Goal: Entertainment & Leisure: Browse casually

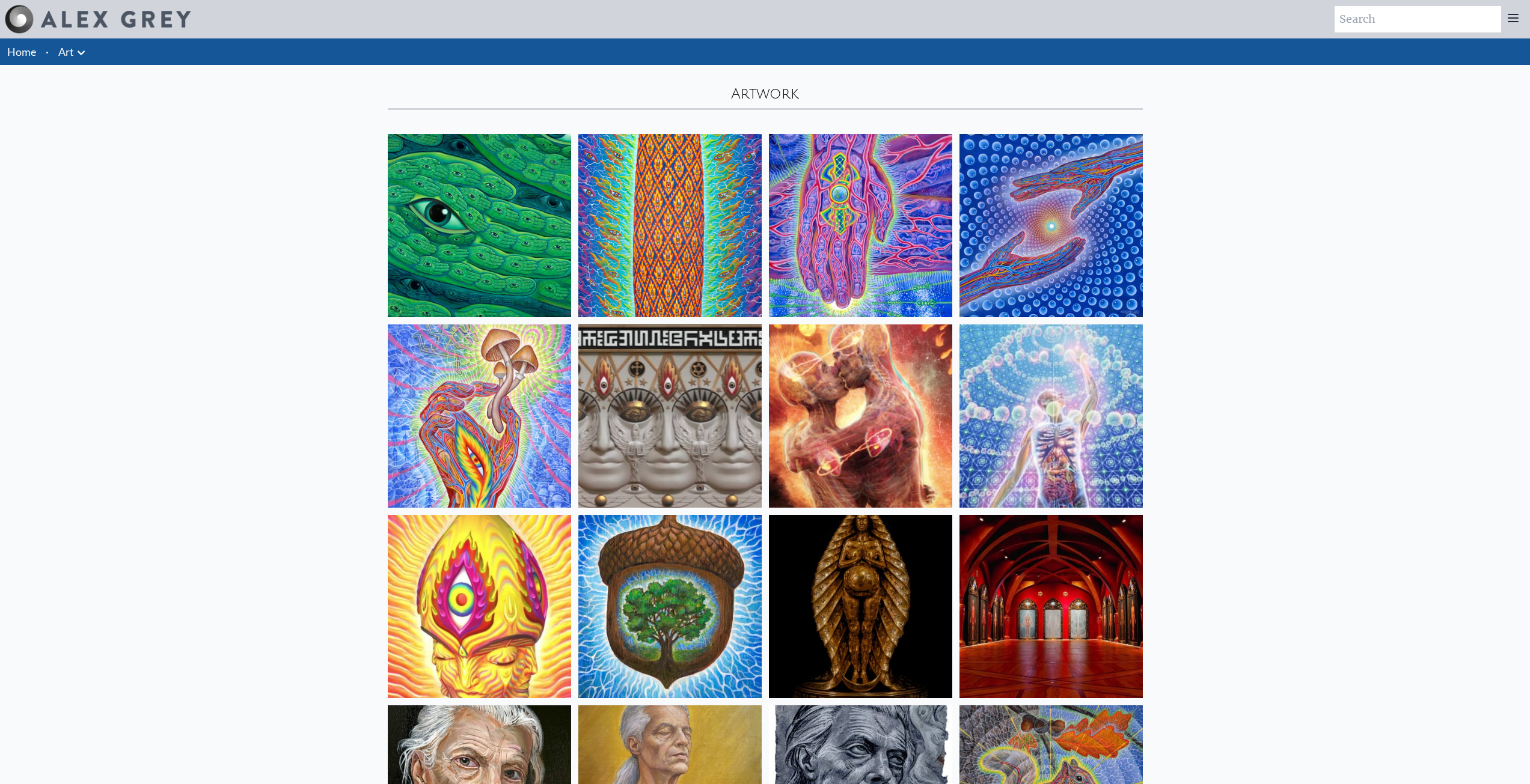
drag, startPoint x: 1269, startPoint y: 512, endPoint x: 1252, endPoint y: -8, distance: 520.3
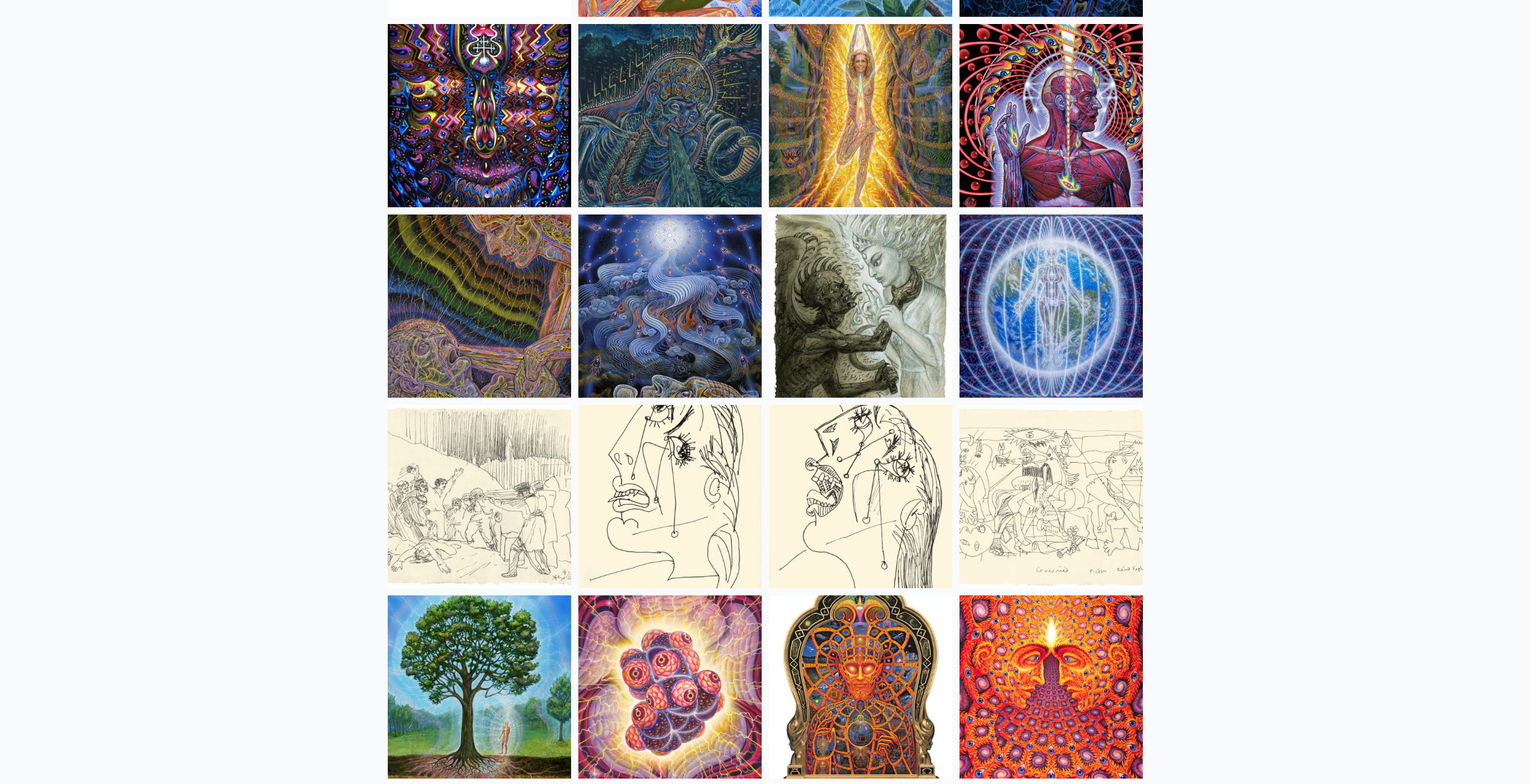
scroll to position [7512, 0]
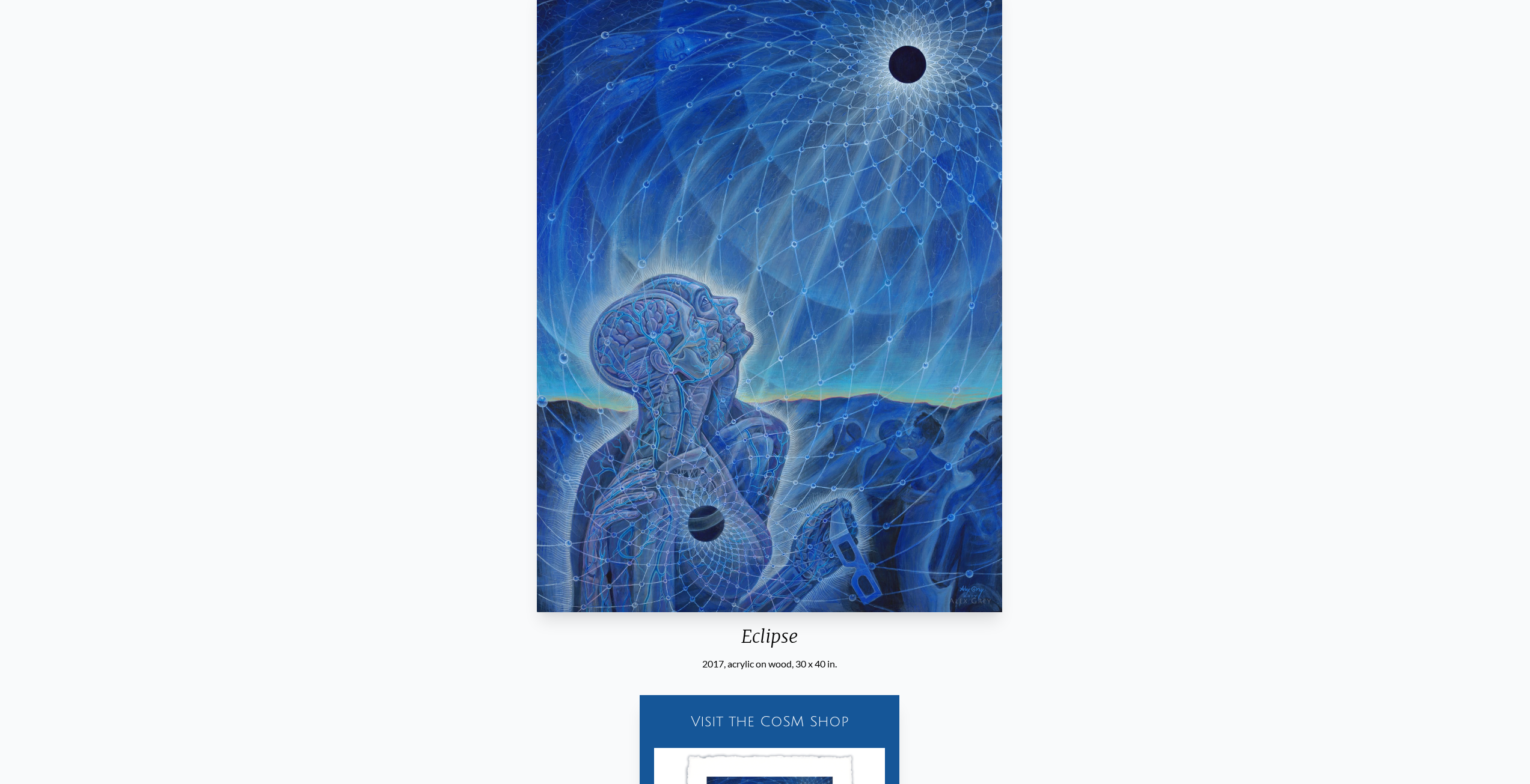
scroll to position [100, 0]
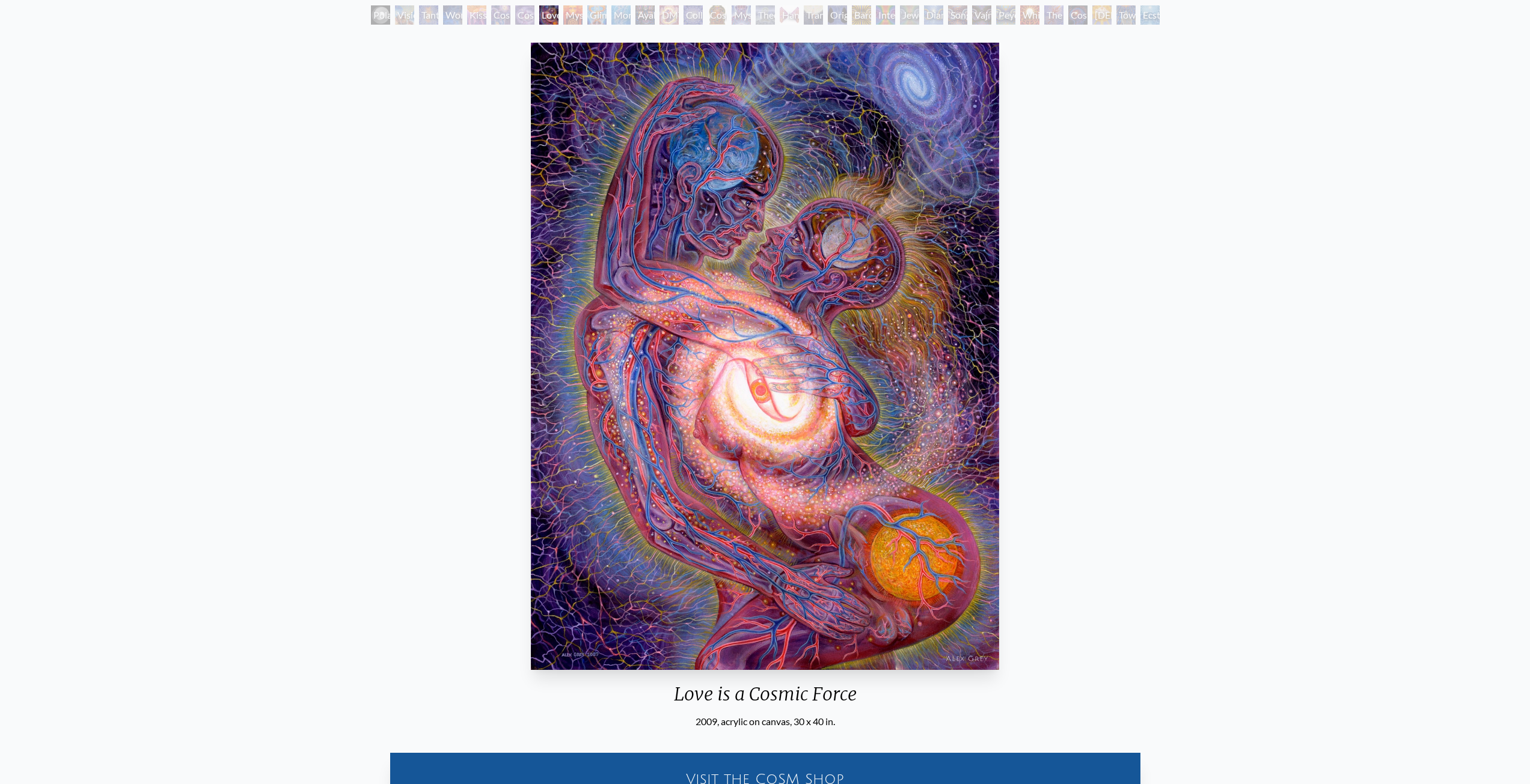
scroll to position [100, 0]
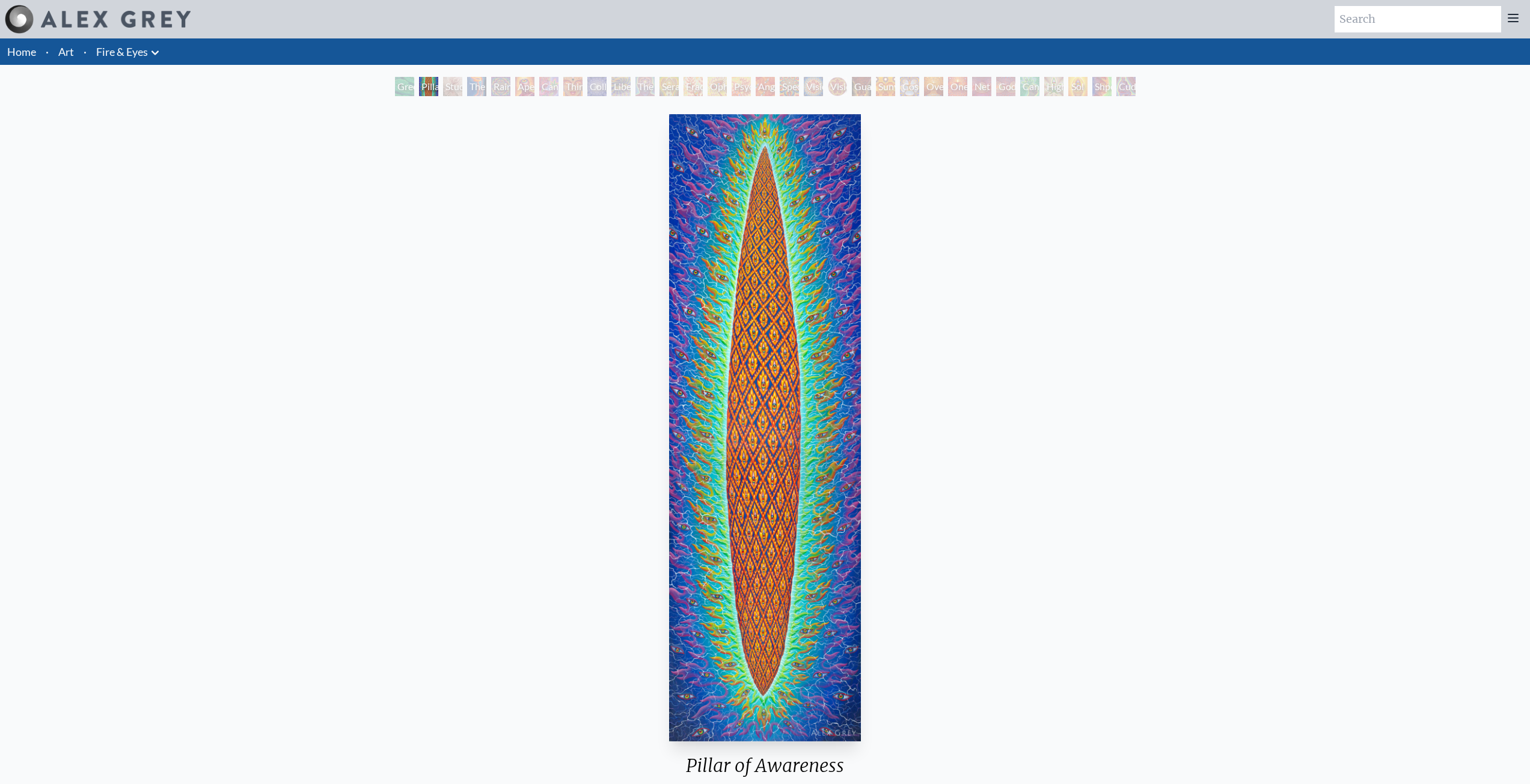
click at [517, 369] on div "Pillar of Awareness 2023, oil on linen, 24 x 78 in. Visit the CoSM Shop" at bounding box center [765, 498] width 1511 height 777
click at [443, 96] on div "Study for the Great Turn" at bounding box center [453, 87] width 19 height 19
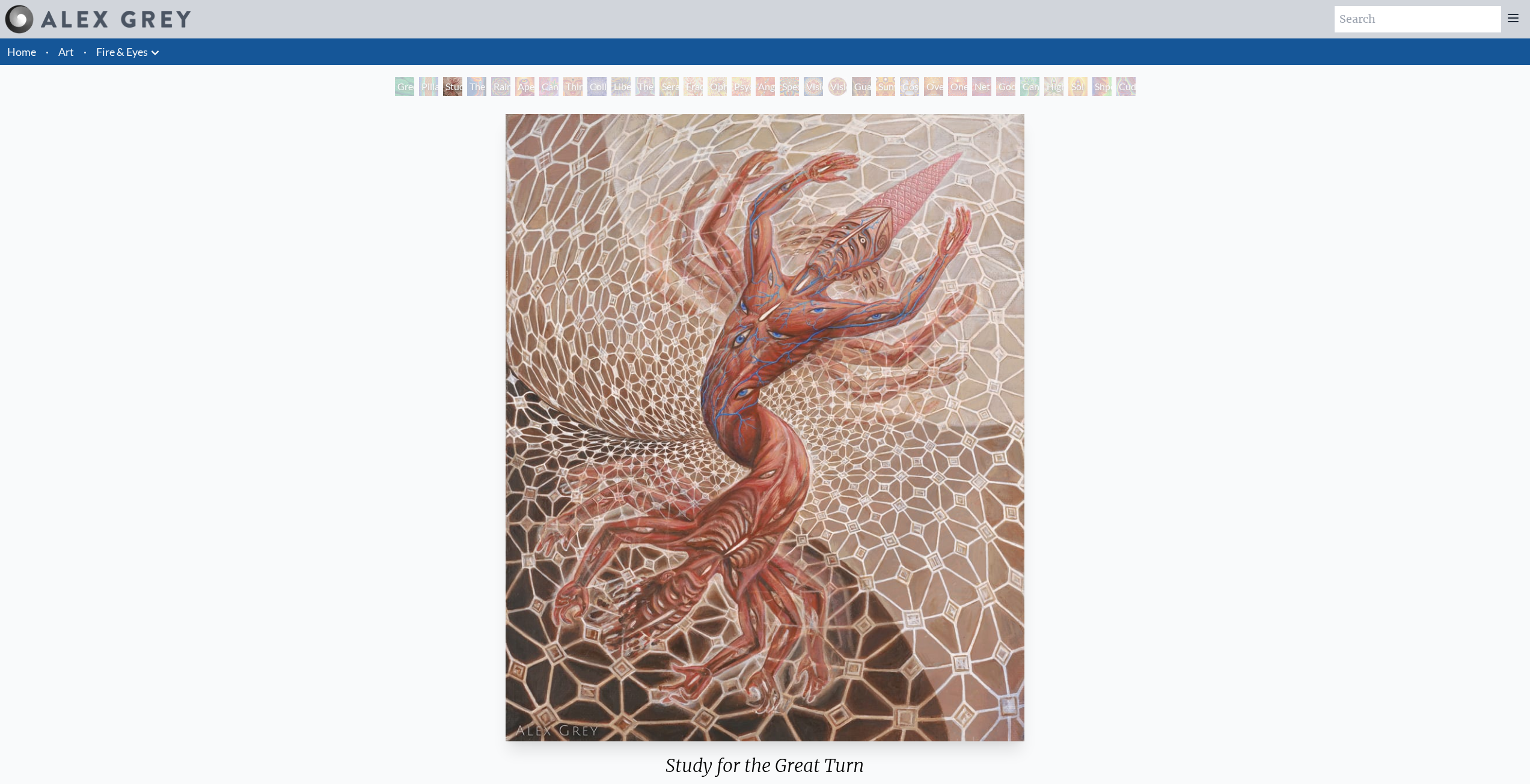
click at [467, 96] on div "The Torch" at bounding box center [477, 87] width 19 height 19
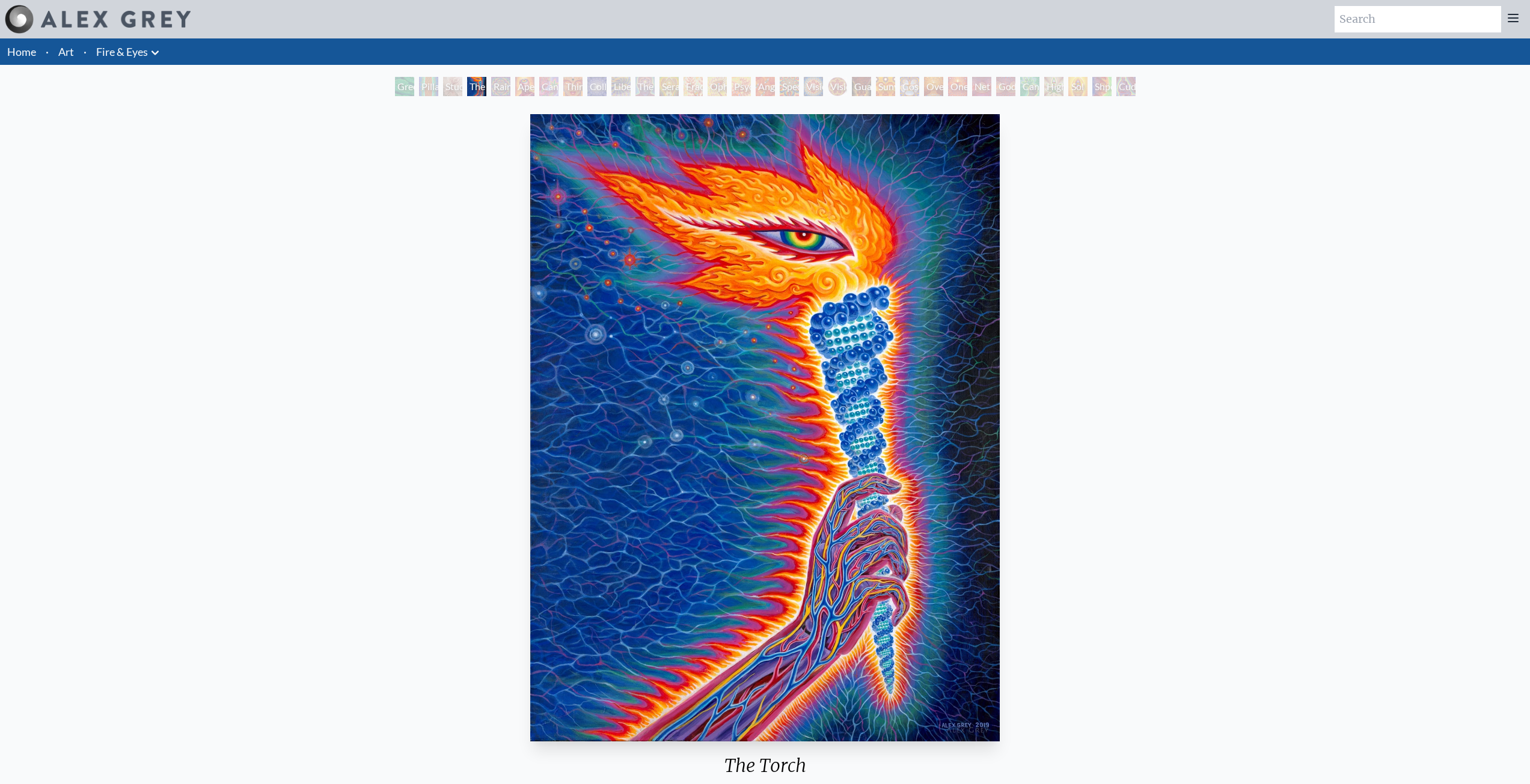
click at [491, 96] on div "Rainbow Eye Ripple" at bounding box center [501, 87] width 19 height 19
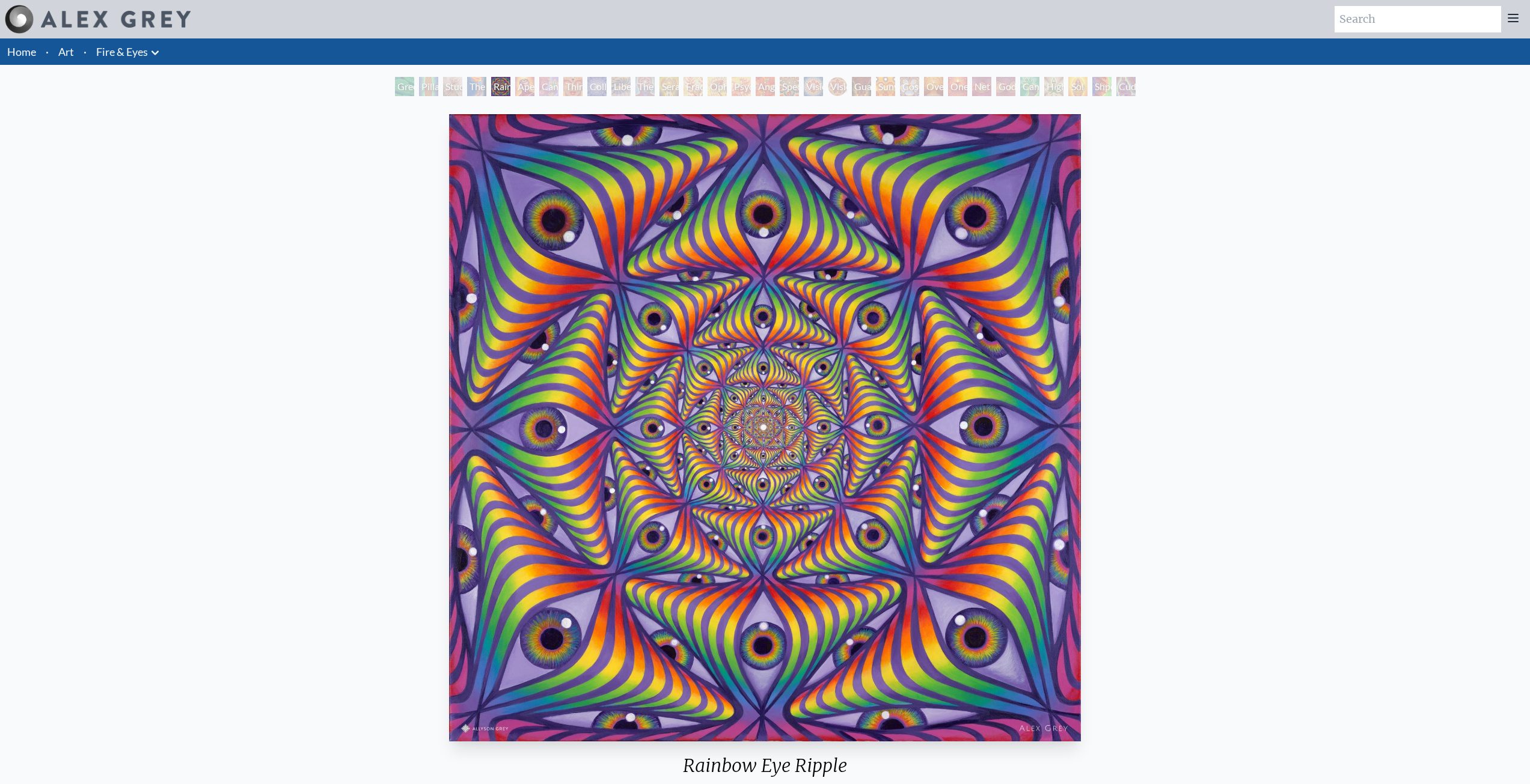
click at [539, 96] on div "Cannabis Sutra" at bounding box center [549, 87] width 19 height 19
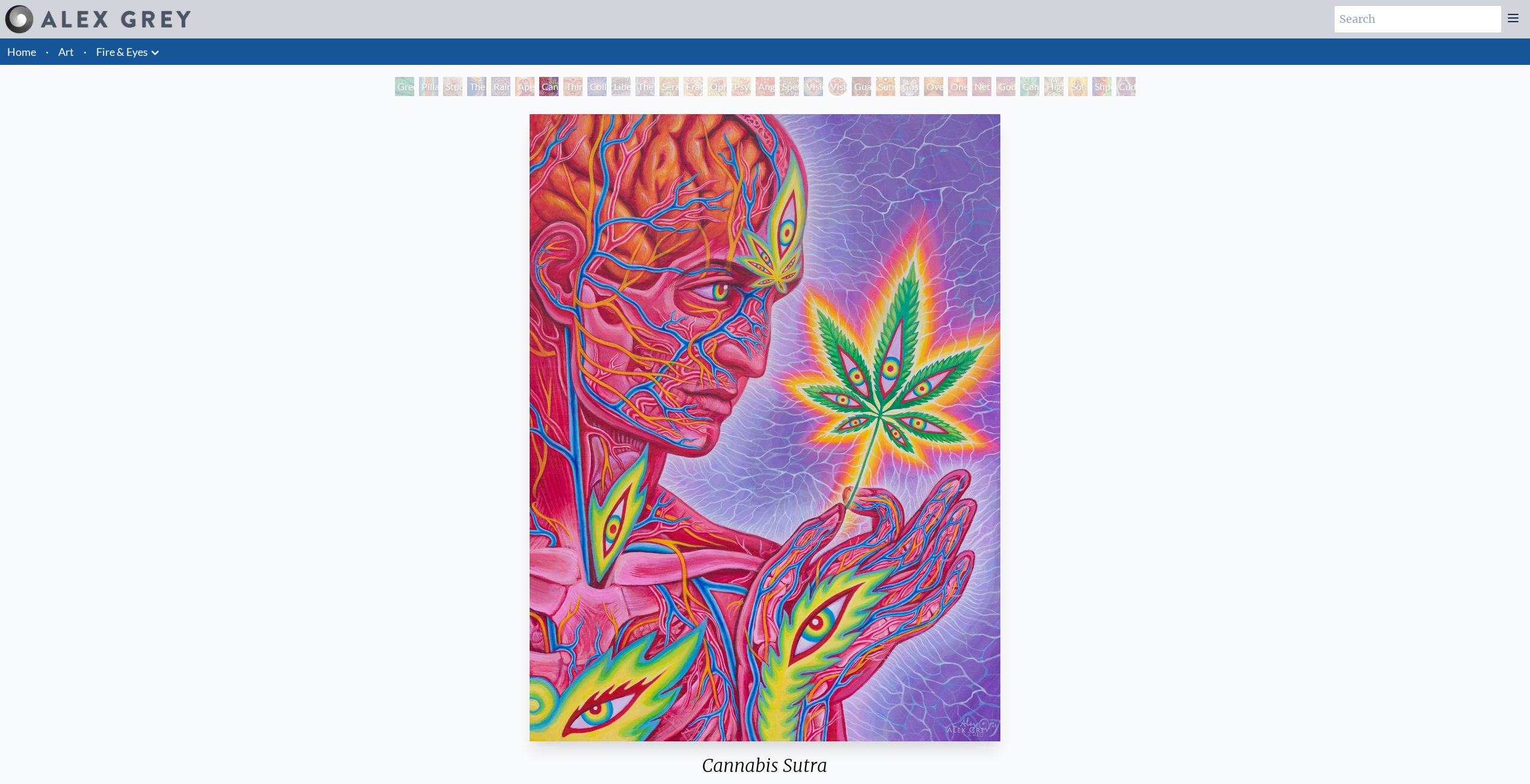
click at [659, 96] on div "Seraphic Transport Docking on the Third Eye" at bounding box center [669, 87] width 19 height 19
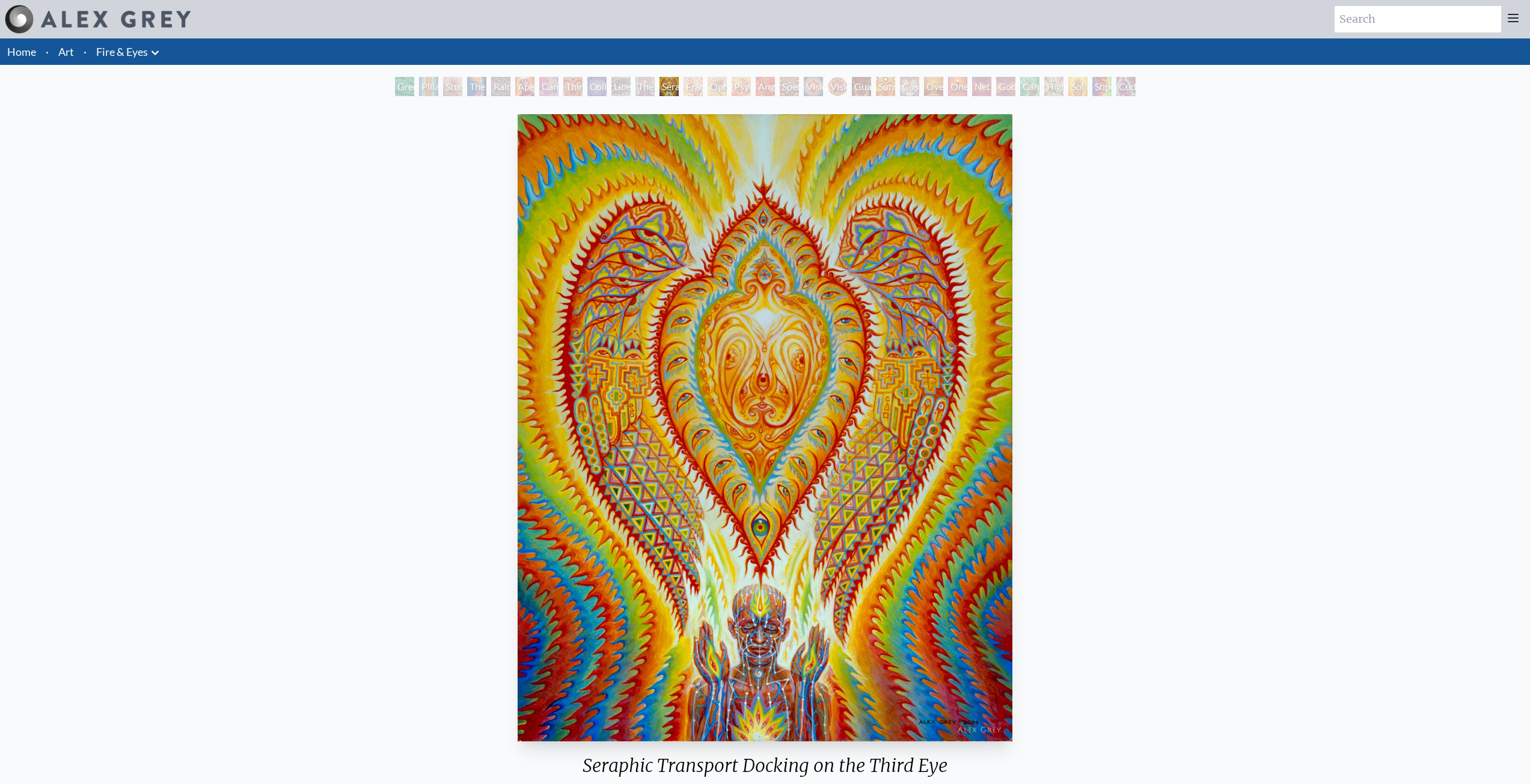
click at [636, 96] on div "The Seer" at bounding box center [645, 87] width 19 height 19
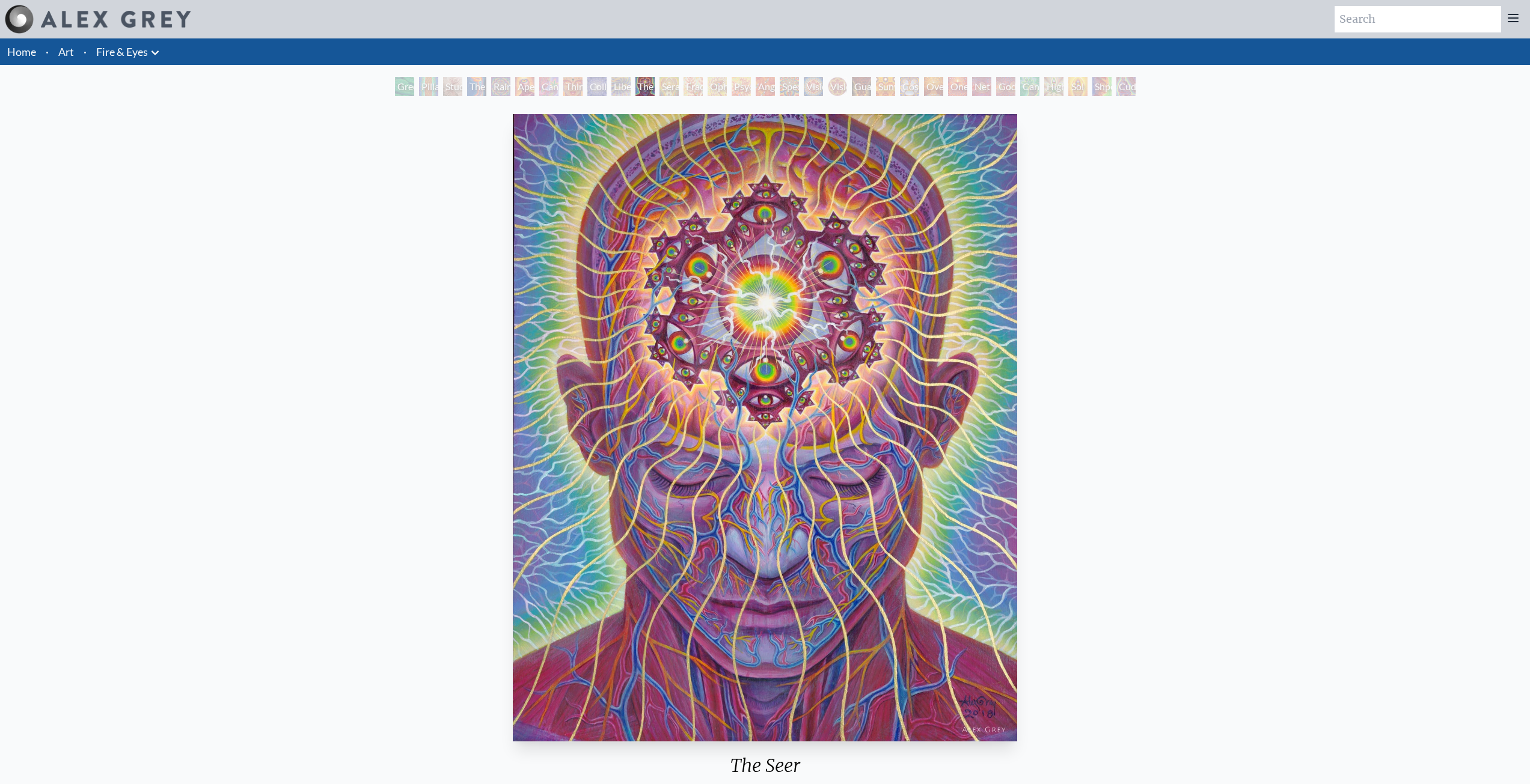
click at [732, 96] on div "Psychomicrograph of a Fractal Paisley Cherub Feather Tip" at bounding box center [741, 87] width 19 height 19
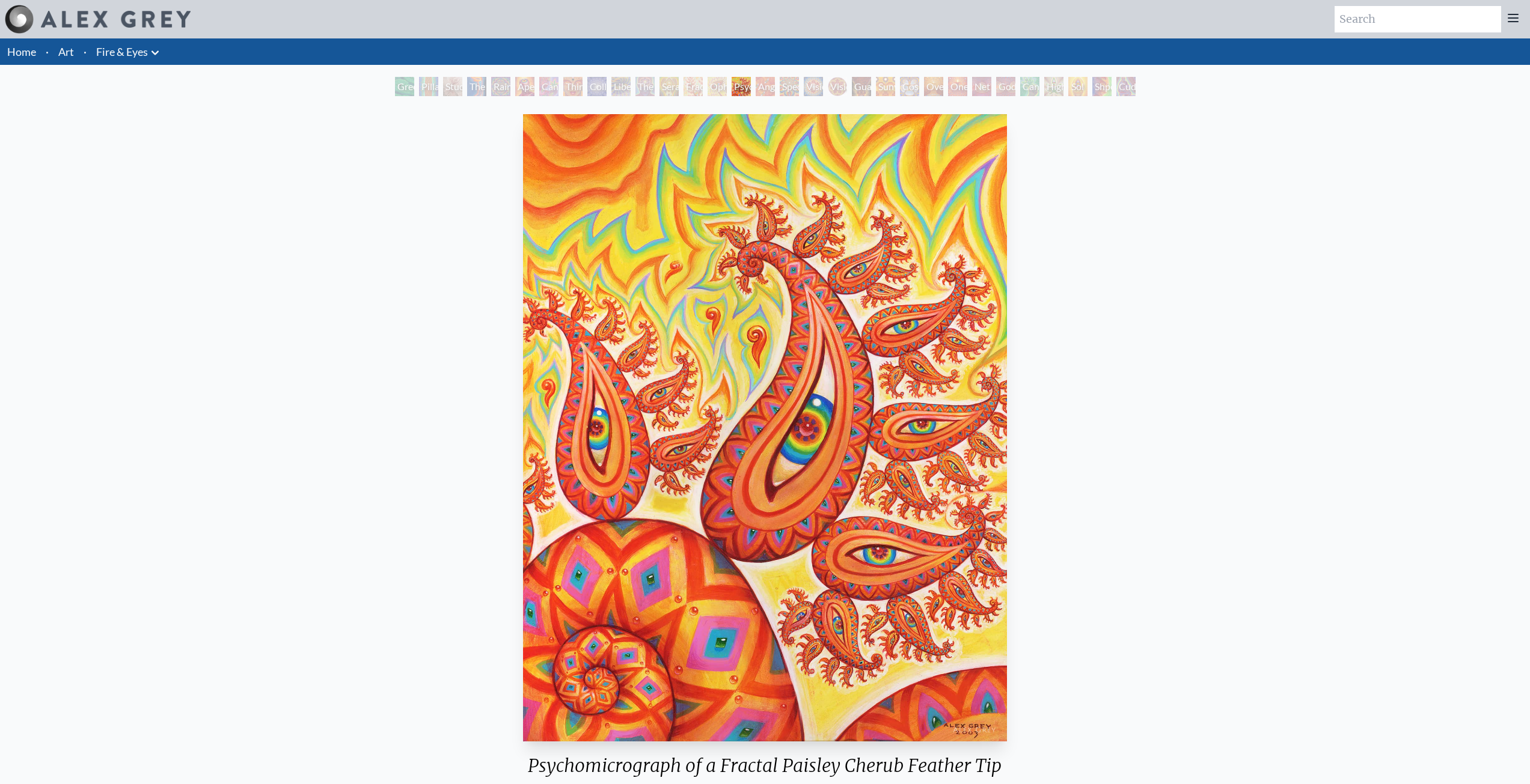
click at [870, 96] on div "Guardian of Infinite Vision" at bounding box center [862, 87] width 19 height 19
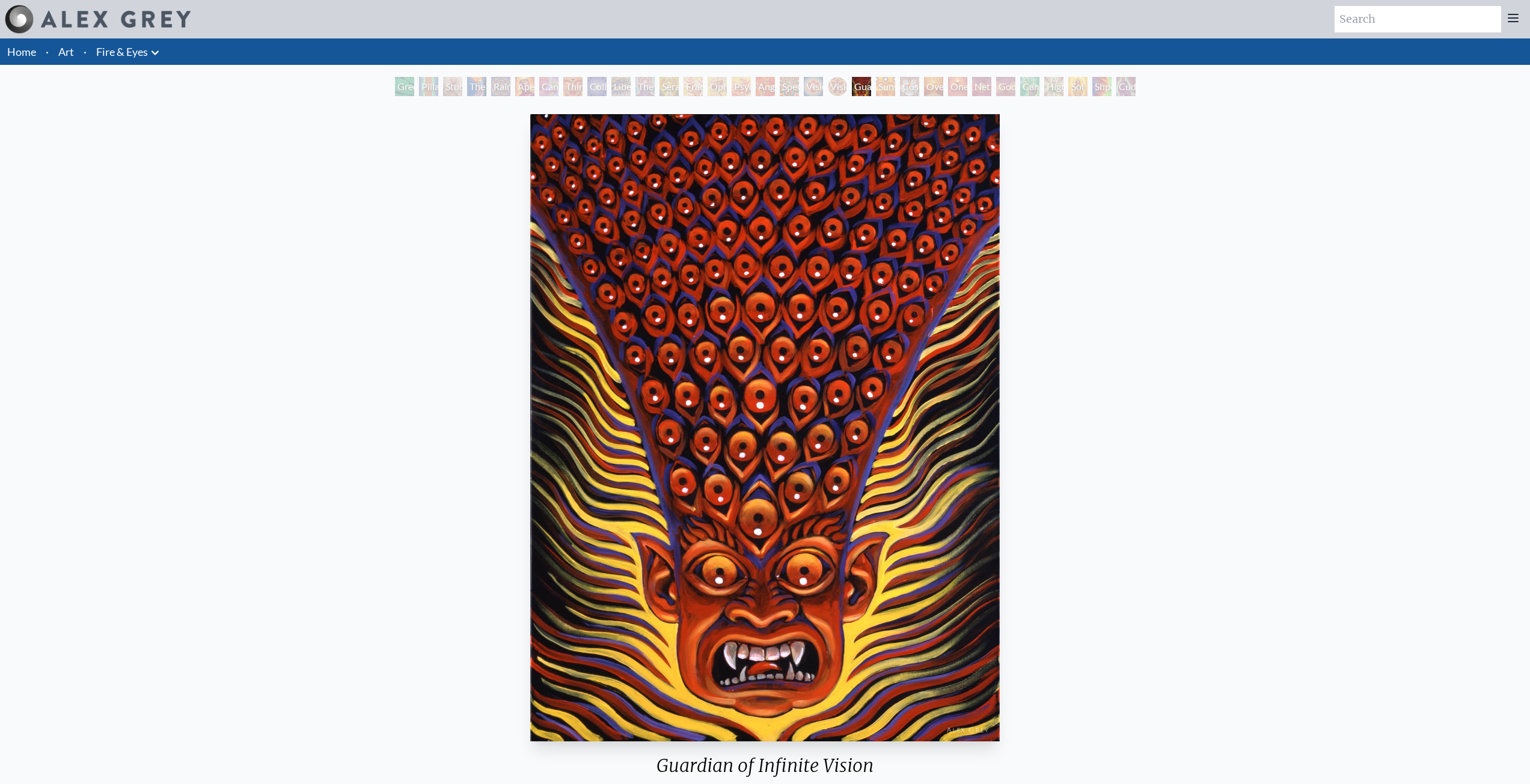
click at [943, 96] on div "Oversoul" at bounding box center [934, 87] width 19 height 19
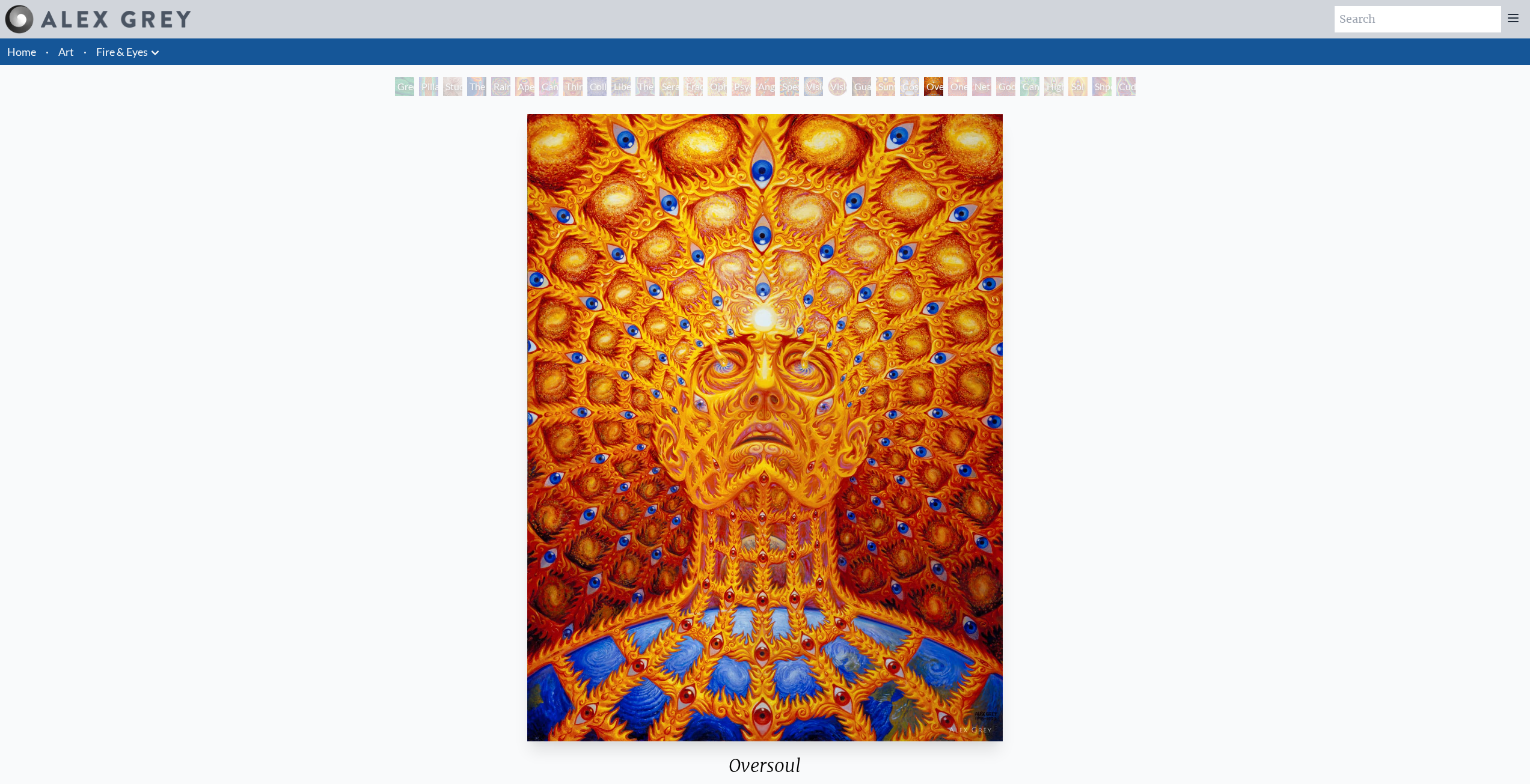
click at [967, 96] on div "One" at bounding box center [958, 87] width 19 height 19
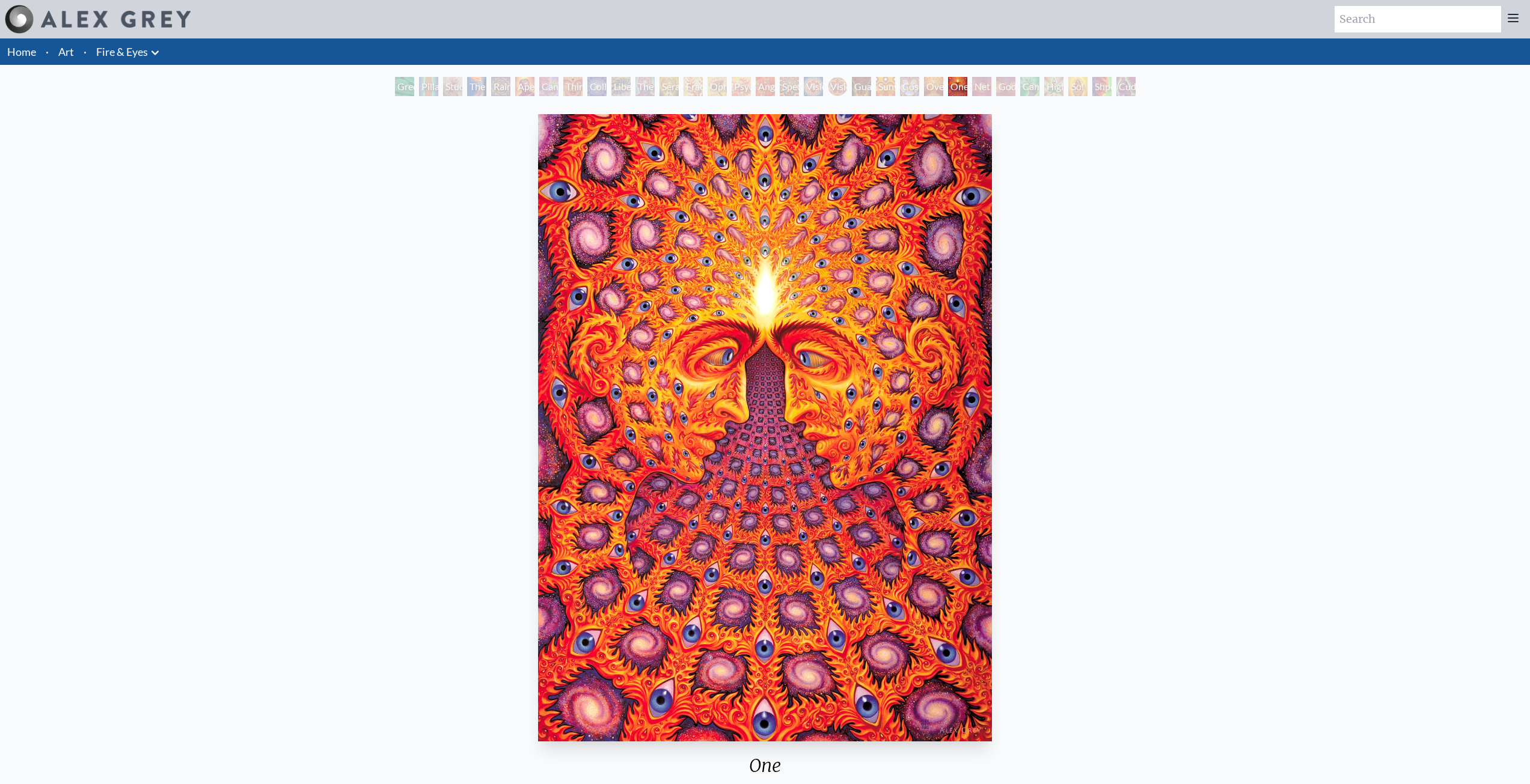
click at [992, 96] on div "Net of Being" at bounding box center [982, 87] width 19 height 19
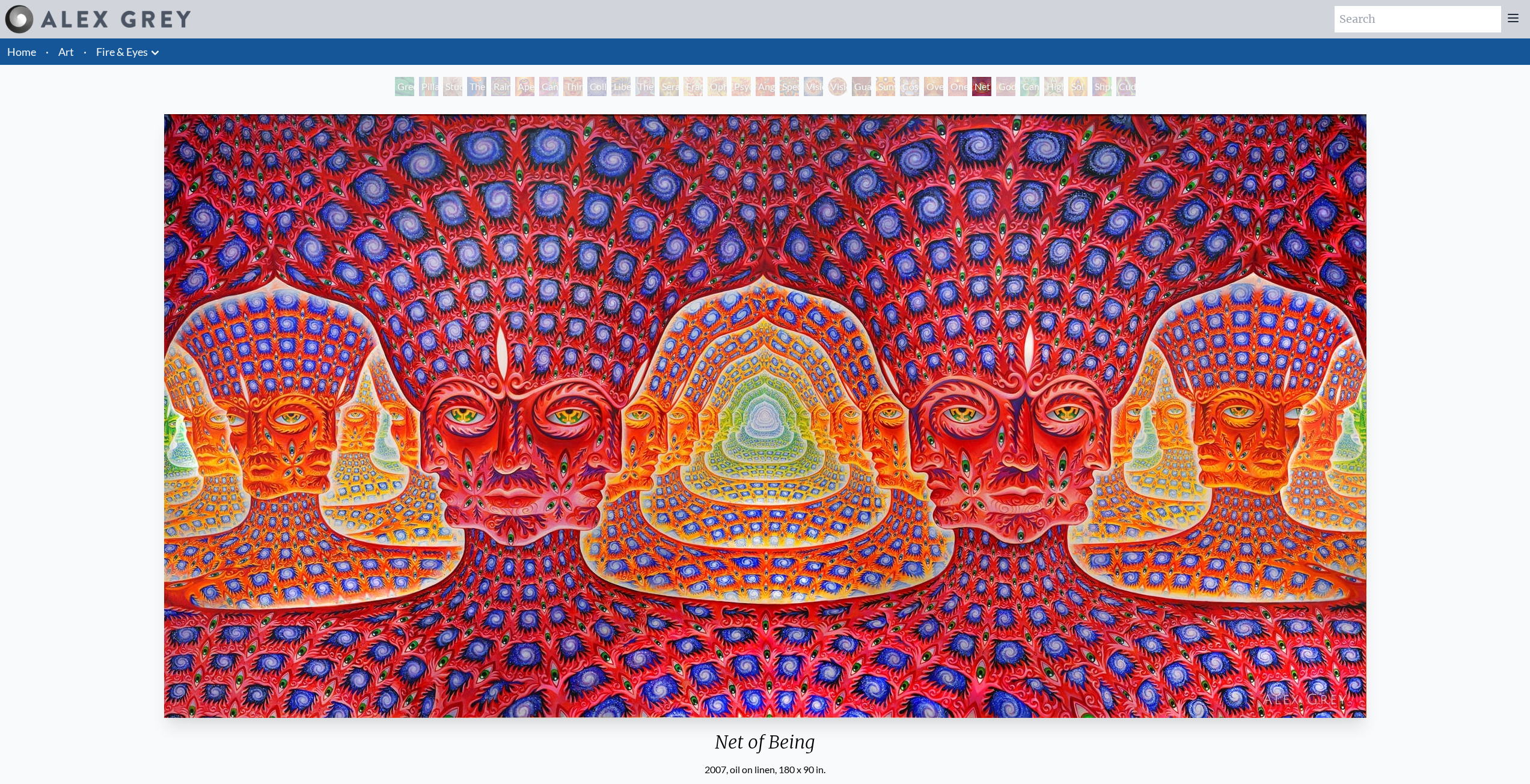
click at [1016, 96] on div "Godself" at bounding box center [1006, 87] width 19 height 19
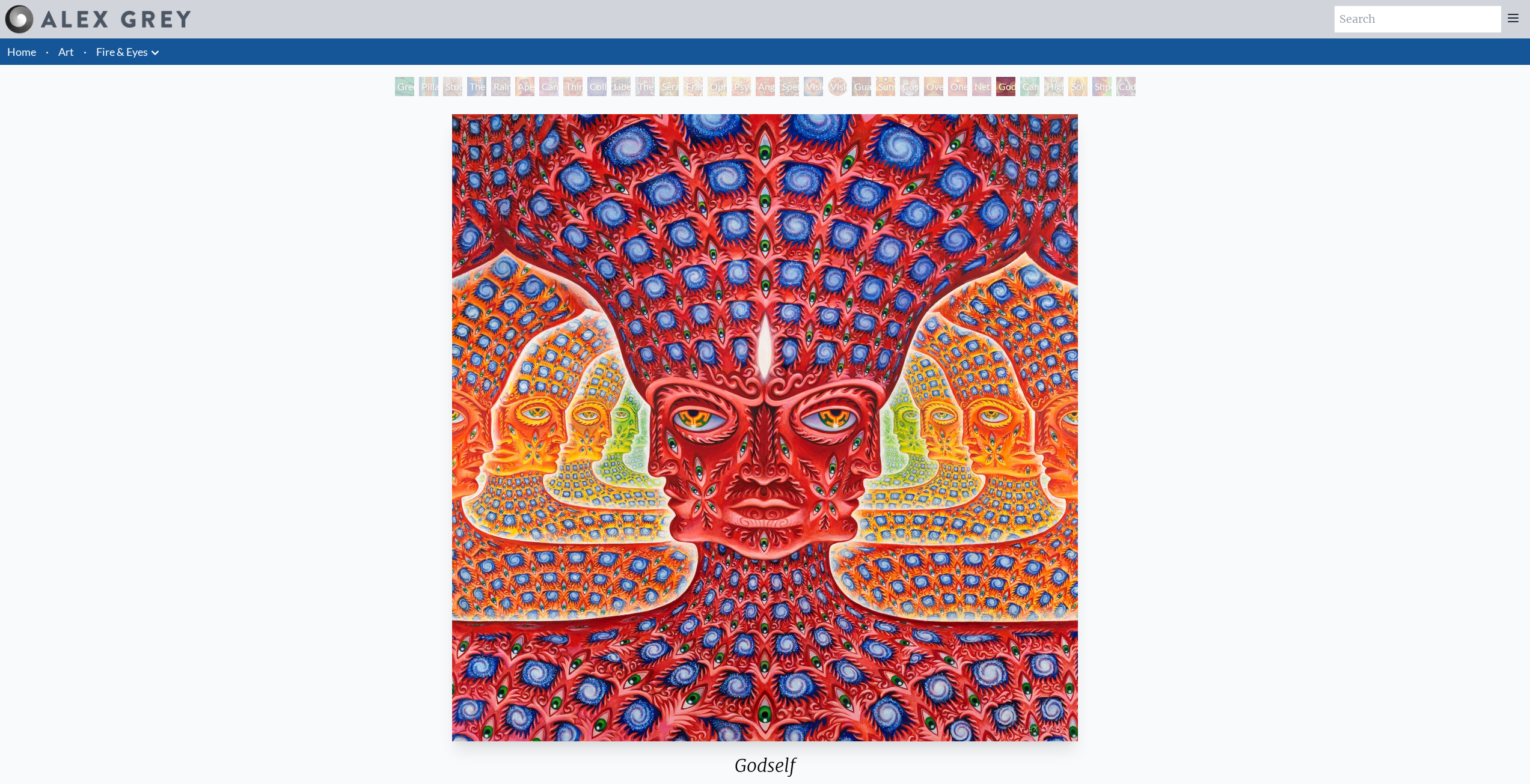
click at [1039, 96] on div "Cannafist" at bounding box center [1030, 87] width 19 height 19
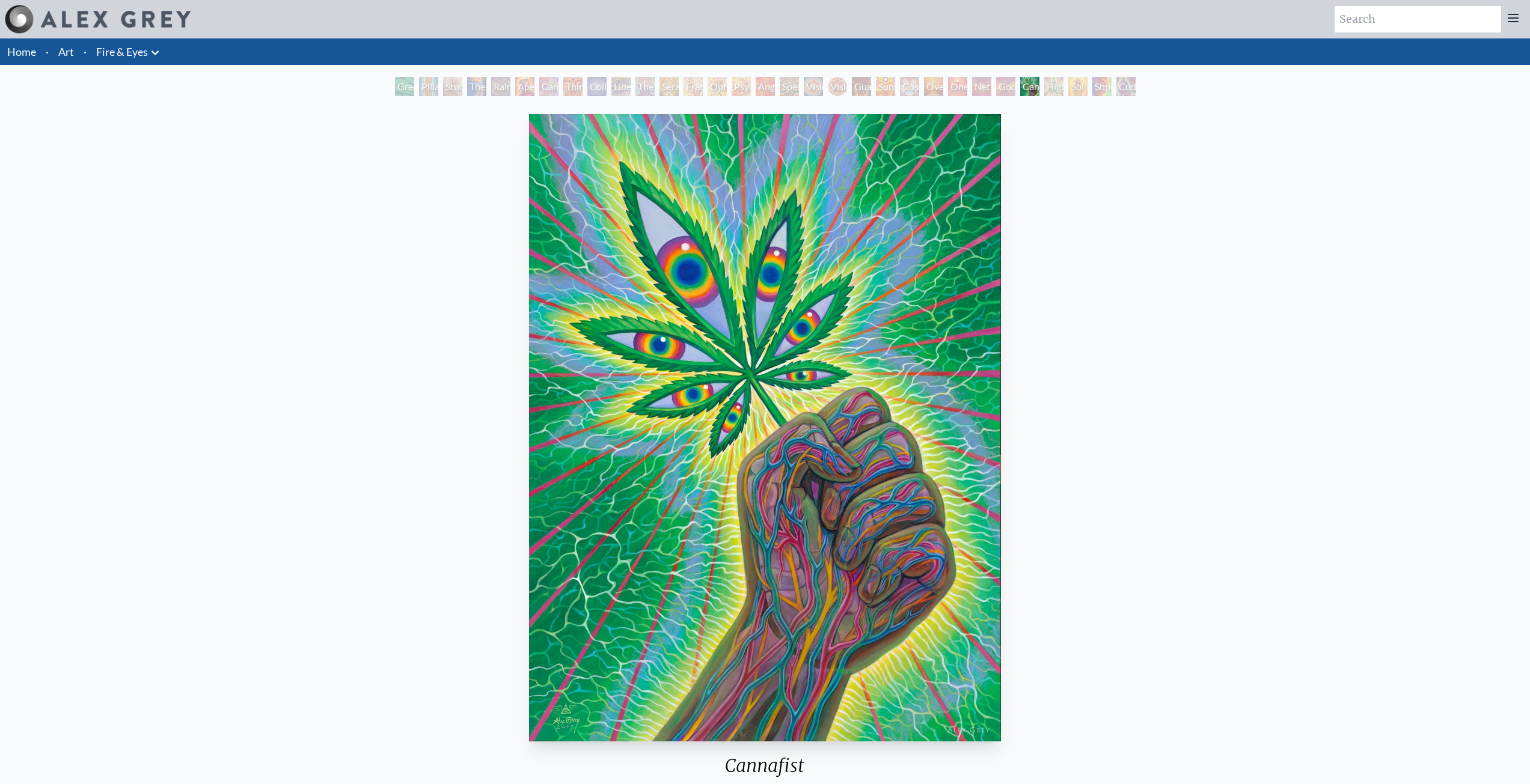
click at [1064, 93] on div "Higher Vision" at bounding box center [1054, 87] width 19 height 19
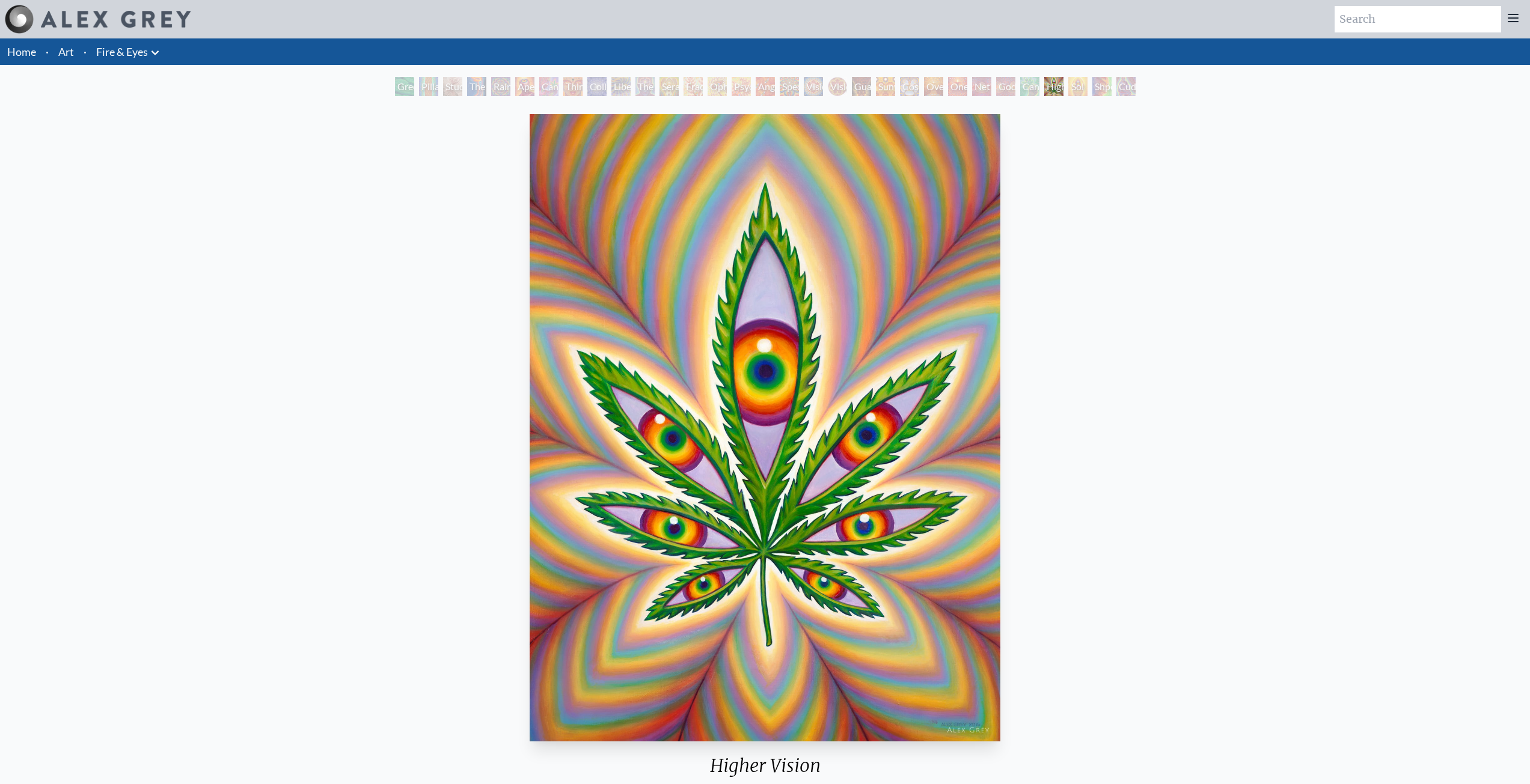
click at [1111, 96] on div "Shpongled" at bounding box center [1102, 87] width 19 height 19
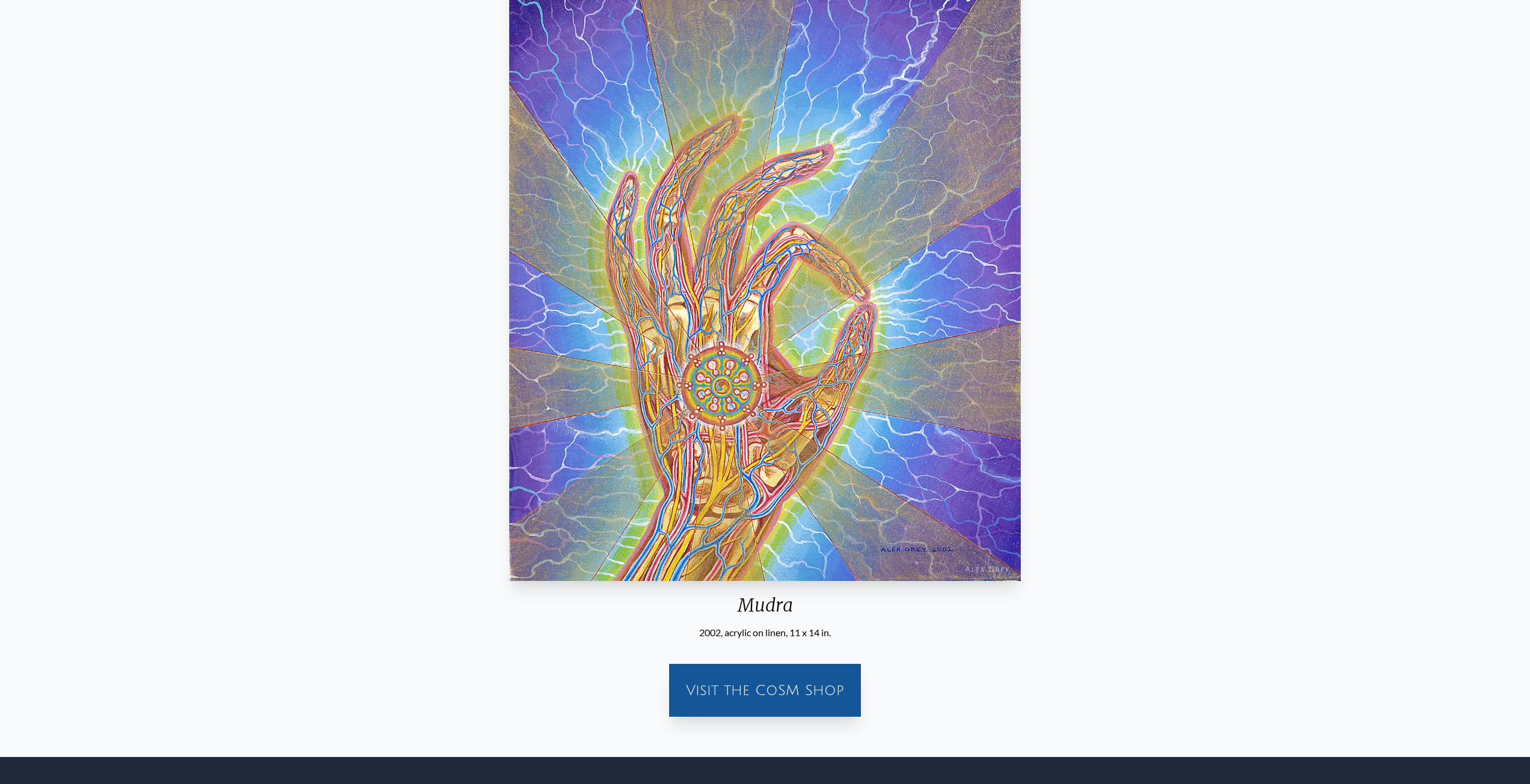
scroll to position [103, 0]
